Goal: Information Seeking & Learning: Learn about a topic

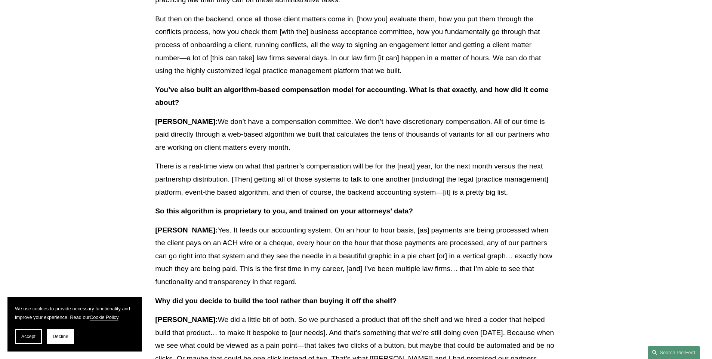
scroll to position [993, 0]
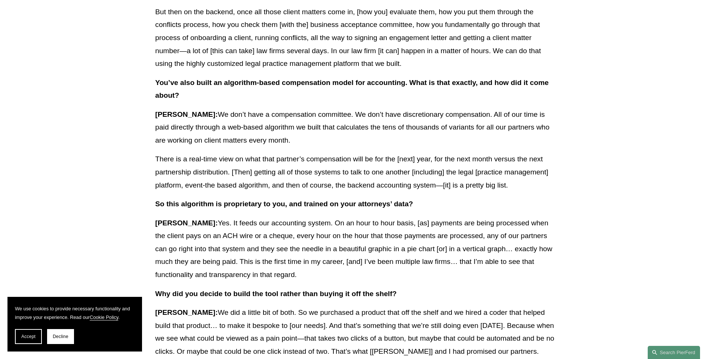
click at [347, 85] on strong "You’ve also built an algorithm-based compensation model for accounting. What is…" at bounding box center [353, 89] width 396 height 21
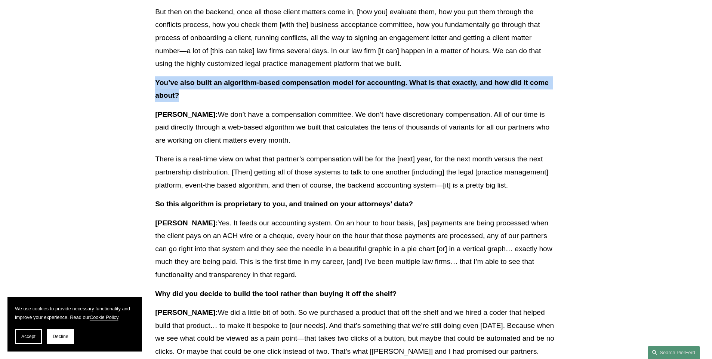
click at [347, 85] on strong "You’ve also built an algorithm-based compensation model for accounting. What is…" at bounding box center [353, 89] width 396 height 21
click at [344, 85] on strong "You’ve also built an algorithm-based compensation model for accounting. What is…" at bounding box center [353, 89] width 396 height 21
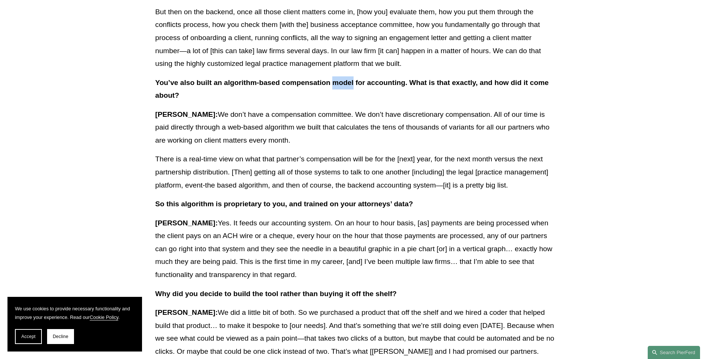
click at [344, 85] on strong "You’ve also built an algorithm-based compensation model for accounting. What is…" at bounding box center [353, 89] width 396 height 21
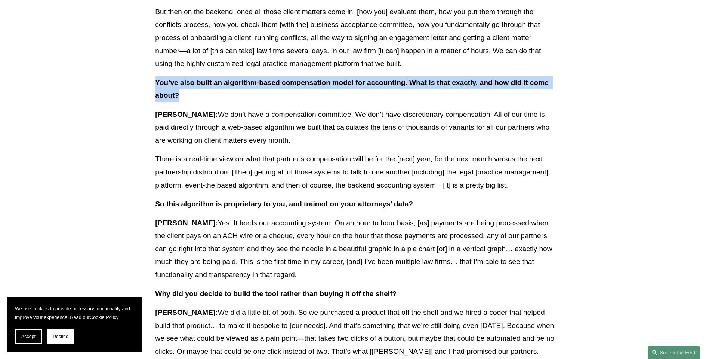
click at [344, 85] on strong "You’ve also built an algorithm-based compensation model for accounting. What is…" at bounding box center [353, 89] width 396 height 21
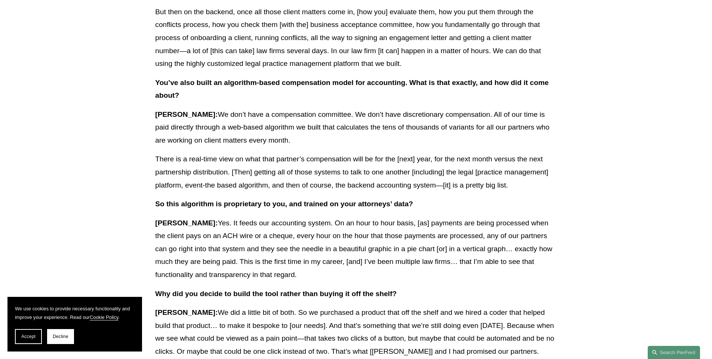
click at [290, 126] on p "Pierson: We don’t have a compensation committee. We don’t have discretionary co…" at bounding box center [356, 127] width 402 height 39
click at [304, 123] on p "Pierson: We don’t have a compensation committee. We don’t have discretionary co…" at bounding box center [356, 127] width 402 height 39
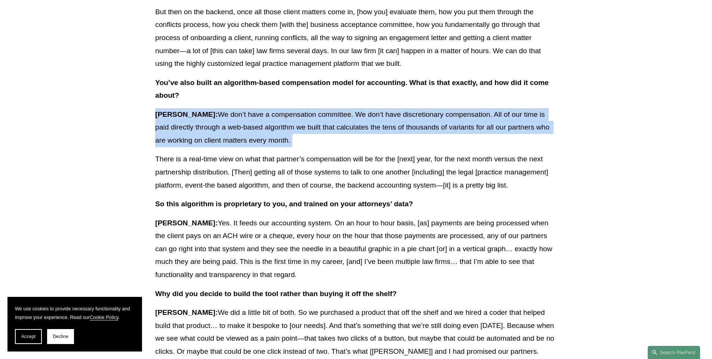
click at [304, 123] on p "Pierson: We don’t have a compensation committee. We don’t have discretionary co…" at bounding box center [356, 127] width 402 height 39
click at [223, 131] on p "Pierson: We don’t have a compensation committee. We don’t have discretionary co…" at bounding box center [356, 127] width 402 height 39
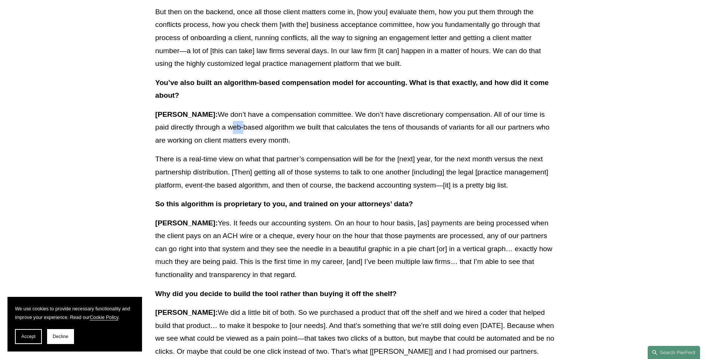
click at [223, 131] on p "Pierson: We don’t have a compensation committee. We don’t have discretionary co…" at bounding box center [356, 127] width 402 height 39
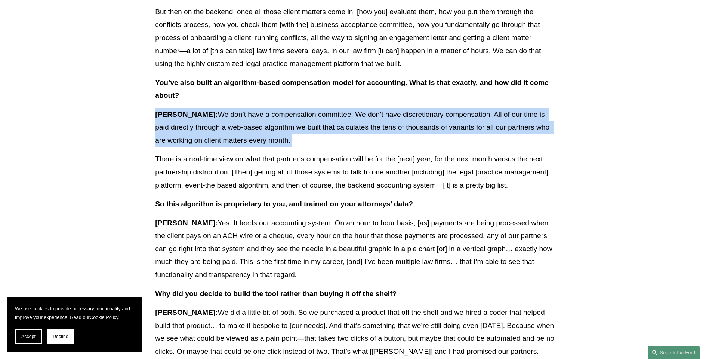
click at [223, 131] on p "Pierson: We don’t have a compensation committee. We don’t have discretionary co…" at bounding box center [356, 127] width 402 height 39
click at [271, 140] on p "Pierson: We don’t have a compensation committee. We don’t have discretionary co…" at bounding box center [356, 127] width 402 height 39
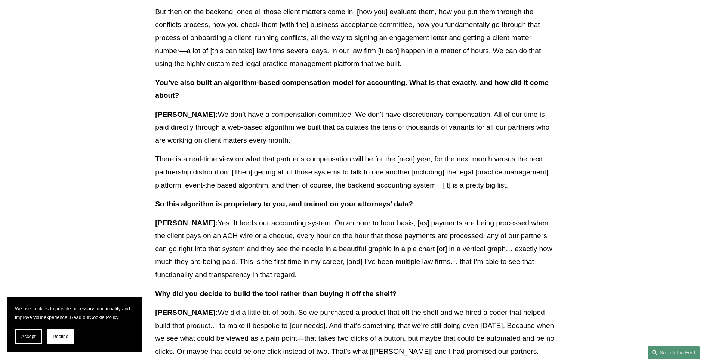
click at [322, 145] on p "Pierson: We don’t have a compensation committee. We don’t have discretionary co…" at bounding box center [356, 127] width 402 height 39
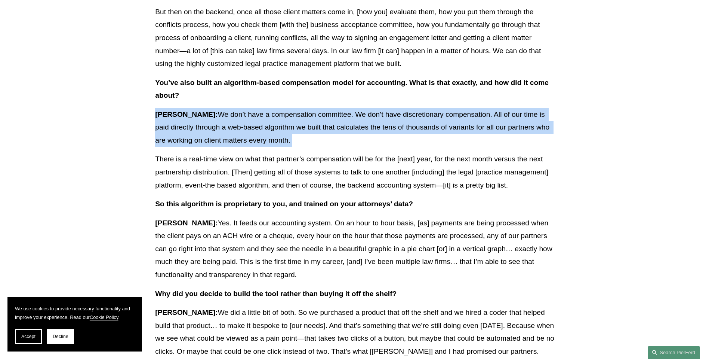
click at [322, 145] on p "Pierson: We don’t have a compensation committee. We don’t have discretionary co…" at bounding box center [356, 127] width 402 height 39
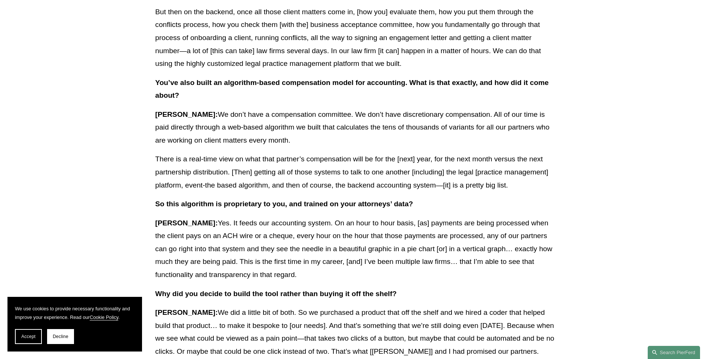
click at [319, 169] on p "There is a real-time view on what that partner’s compensation will be for the […" at bounding box center [356, 172] width 402 height 39
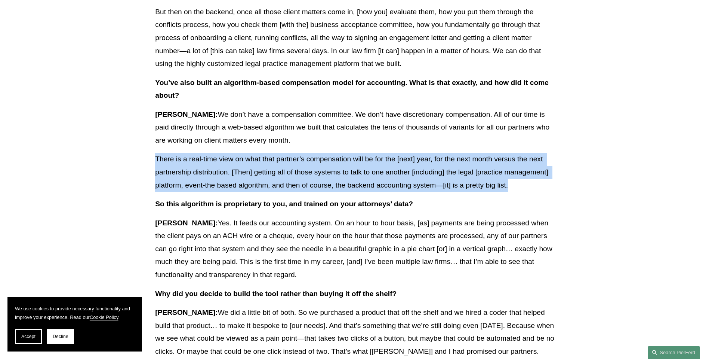
click at [319, 169] on p "There is a real-time view on what that partner’s compensation will be for the […" at bounding box center [356, 172] width 402 height 39
click at [318, 166] on p "There is a real-time view on what that partner’s compensation will be for the […" at bounding box center [356, 172] width 402 height 39
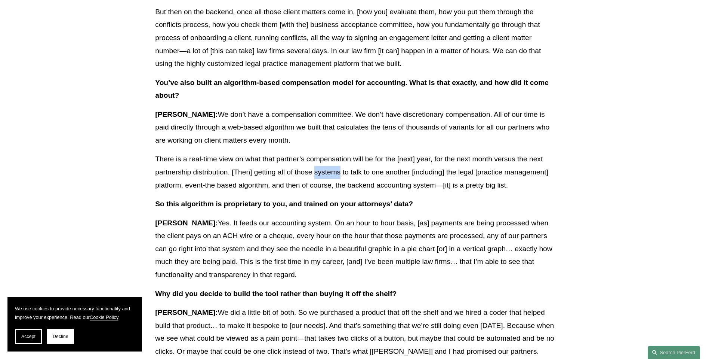
click at [318, 166] on p "There is a real-time view on what that partner’s compensation will be for the […" at bounding box center [356, 172] width 402 height 39
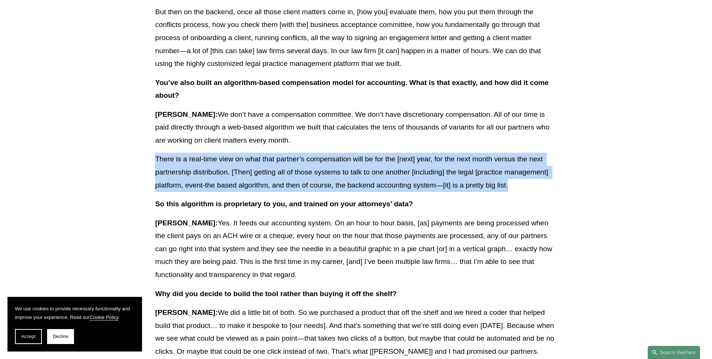
click at [318, 166] on p "There is a real-time view on what that partner’s compensation will be for the […" at bounding box center [356, 172] width 402 height 39
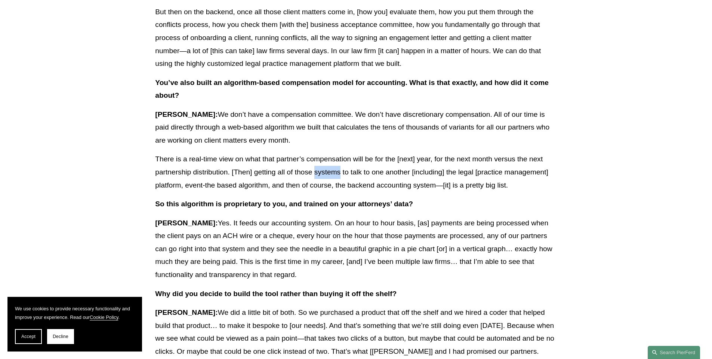
click at [318, 166] on p "There is a real-time view on what that partner’s compensation will be for the […" at bounding box center [356, 172] width 402 height 39
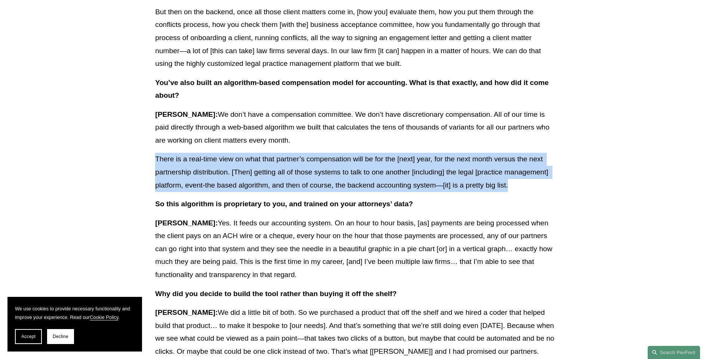
click at [318, 166] on p "There is a real-time view on what that partner’s compensation will be for the […" at bounding box center [356, 172] width 402 height 39
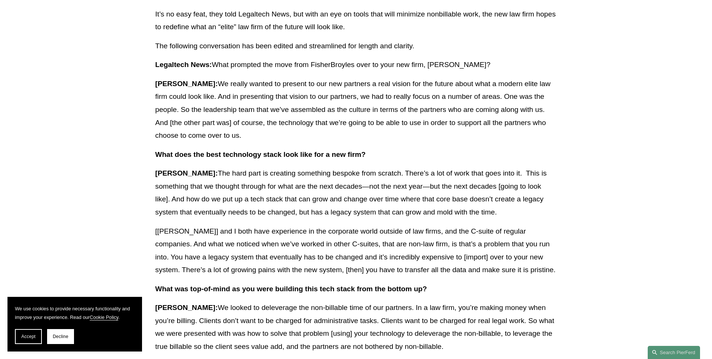
scroll to position [0, 0]
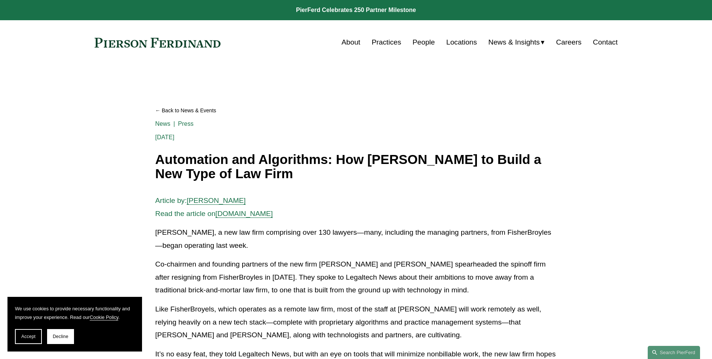
click at [359, 114] on link "Back to News & Events" at bounding box center [356, 110] width 402 height 13
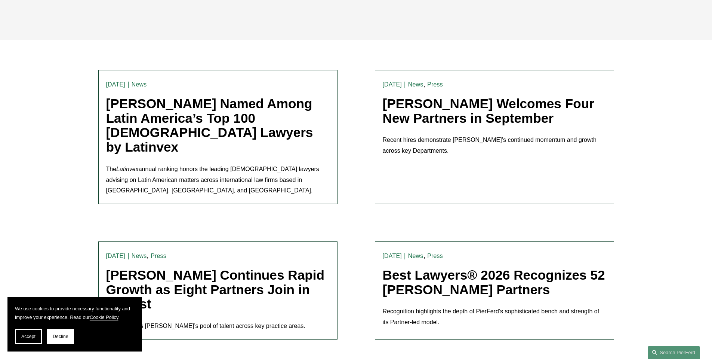
scroll to position [355, 0]
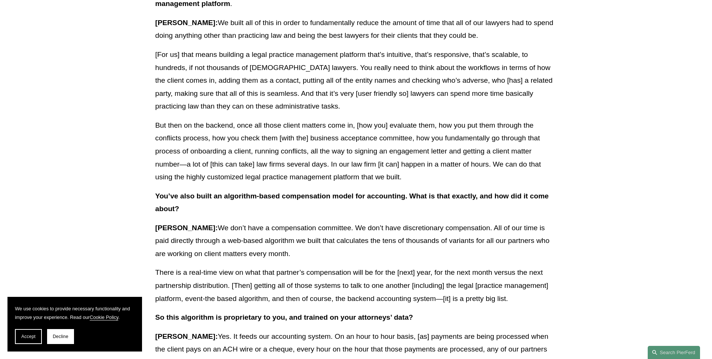
scroll to position [891, 0]
